Goal: Navigation & Orientation: Find specific page/section

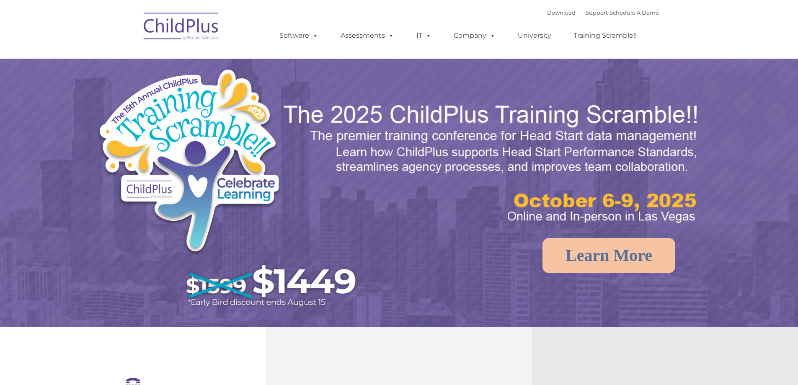
select select "MEDIUM"
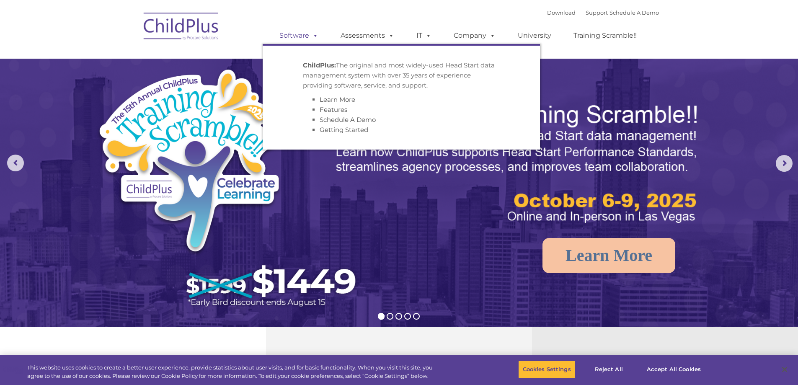
click at [312, 39] on span at bounding box center [313, 35] width 9 height 8
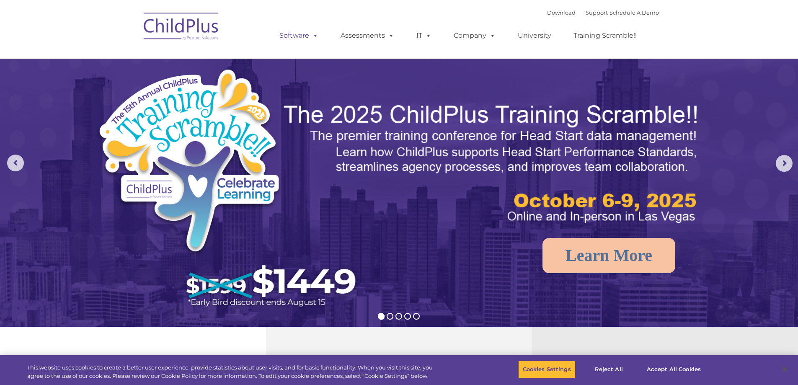
click at [312, 39] on span at bounding box center [313, 35] width 9 height 8
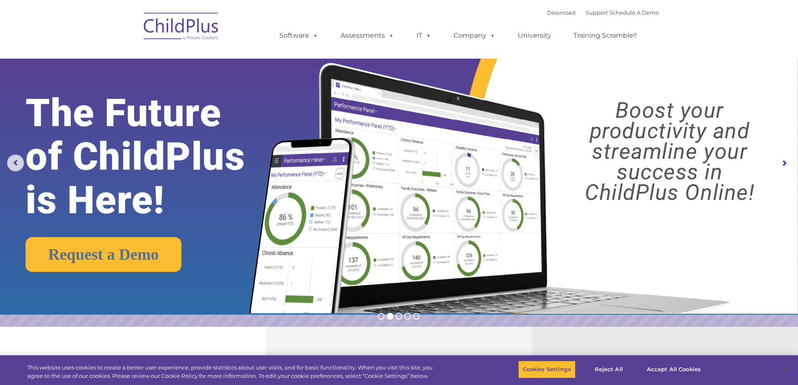
click at [186, 31] on img at bounding box center [181, 28] width 84 height 42
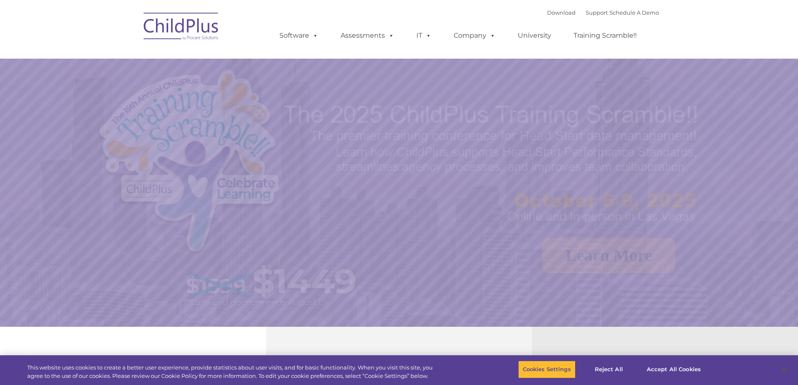
select select "MEDIUM"
